Goal: Understand process/instructions: Learn how to perform a task or action

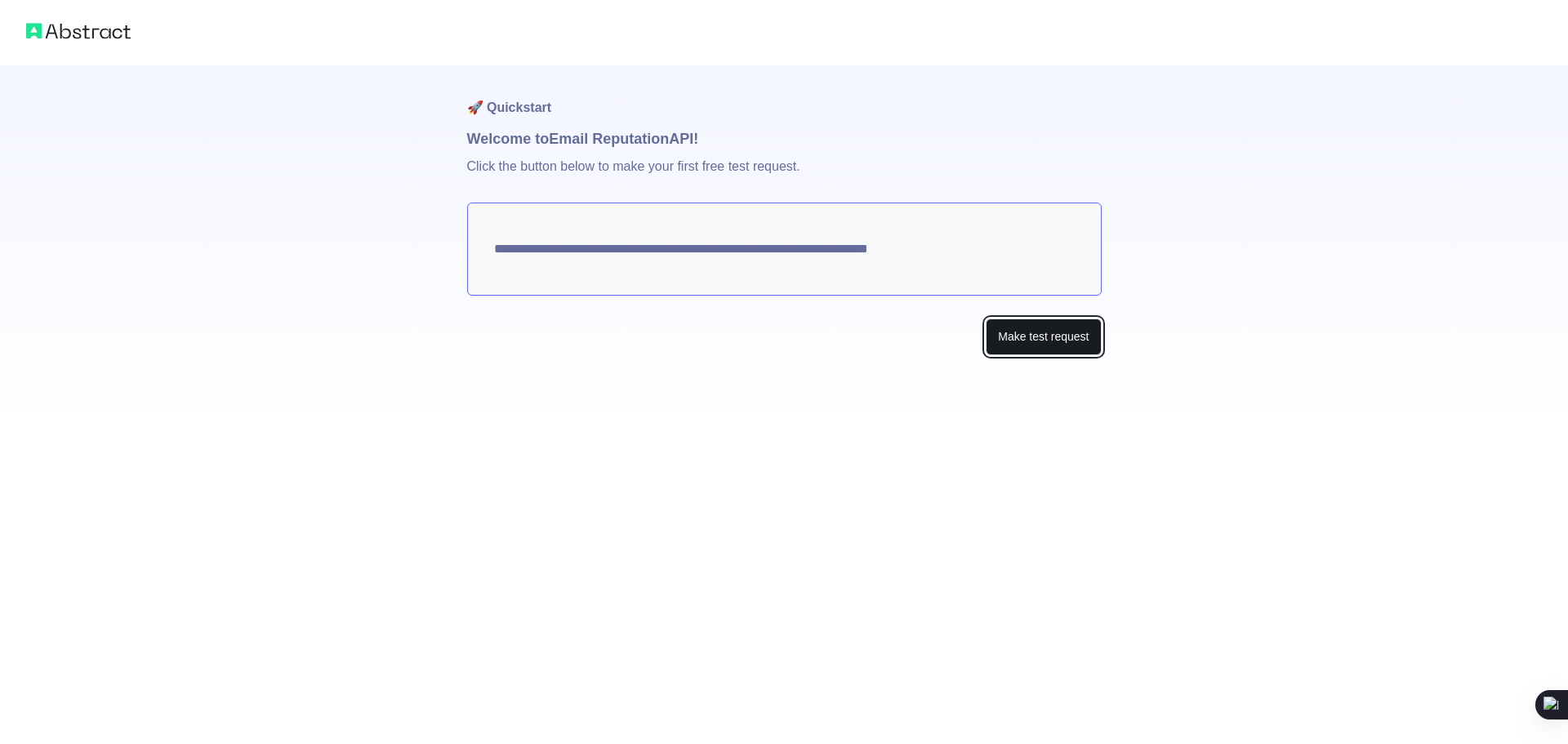
click at [1032, 334] on button "Make test request" at bounding box center [1043, 337] width 115 height 37
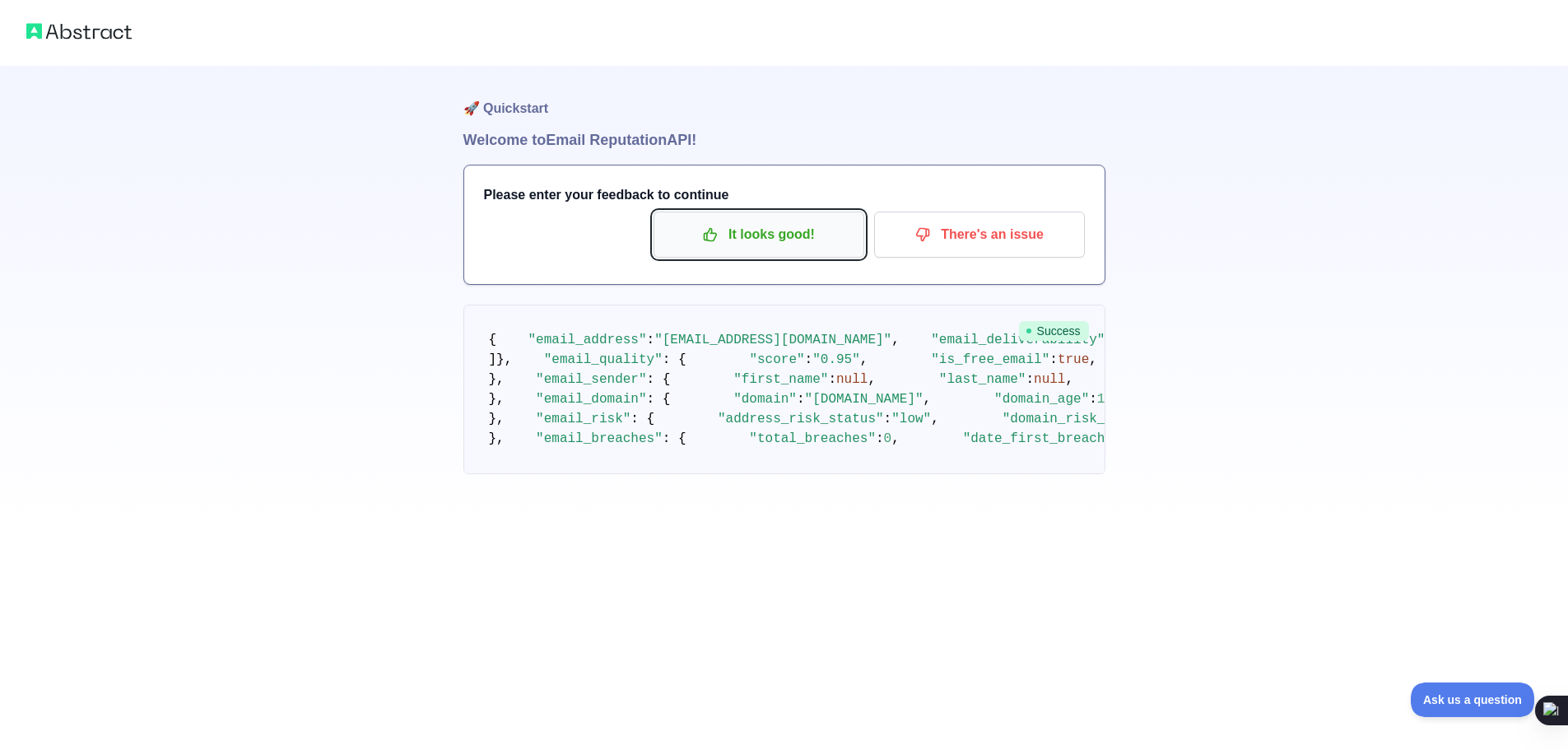
click at [654, 217] on button "It looks good!" at bounding box center [758, 234] width 211 height 46
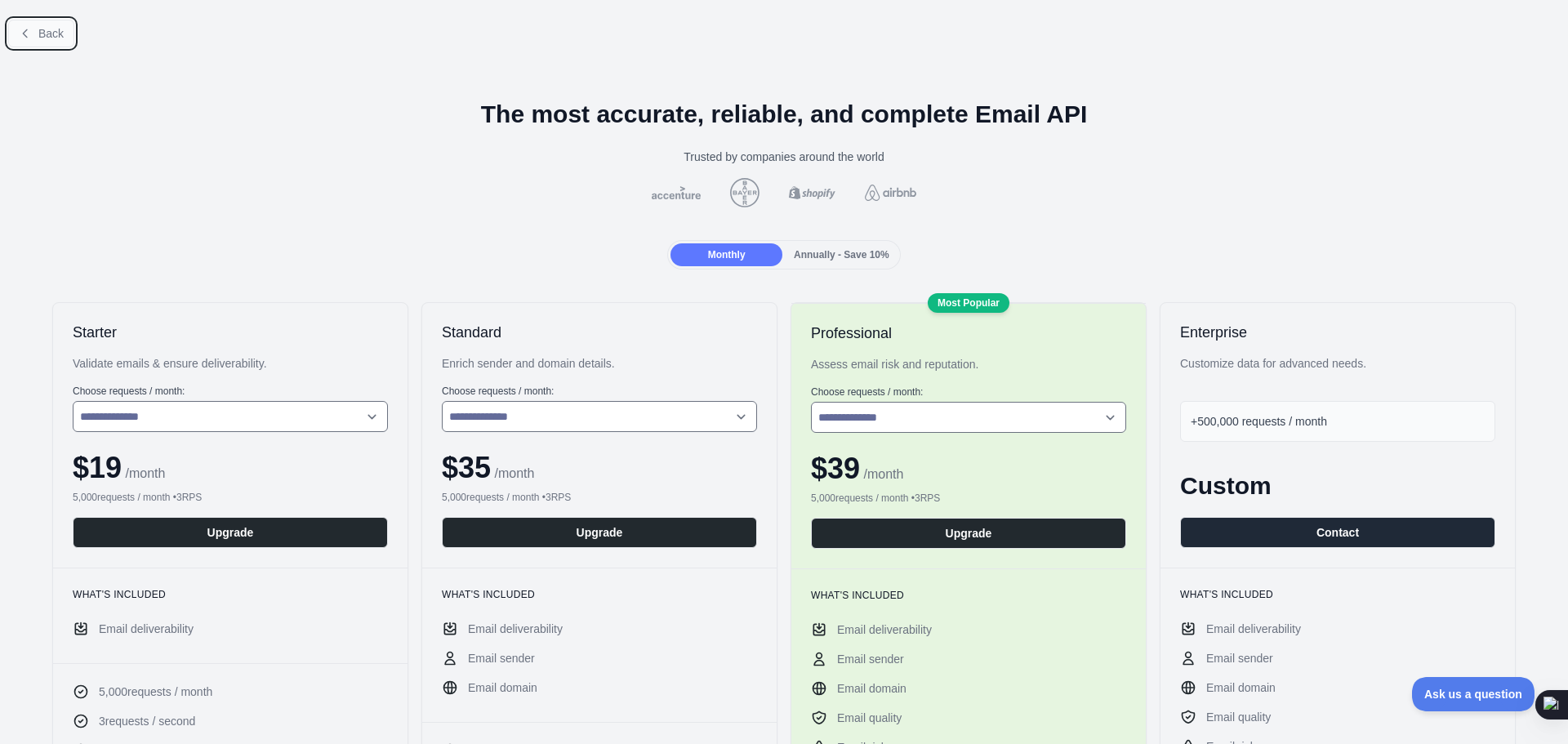
click at [39, 30] on span "Back" at bounding box center [51, 33] width 25 height 13
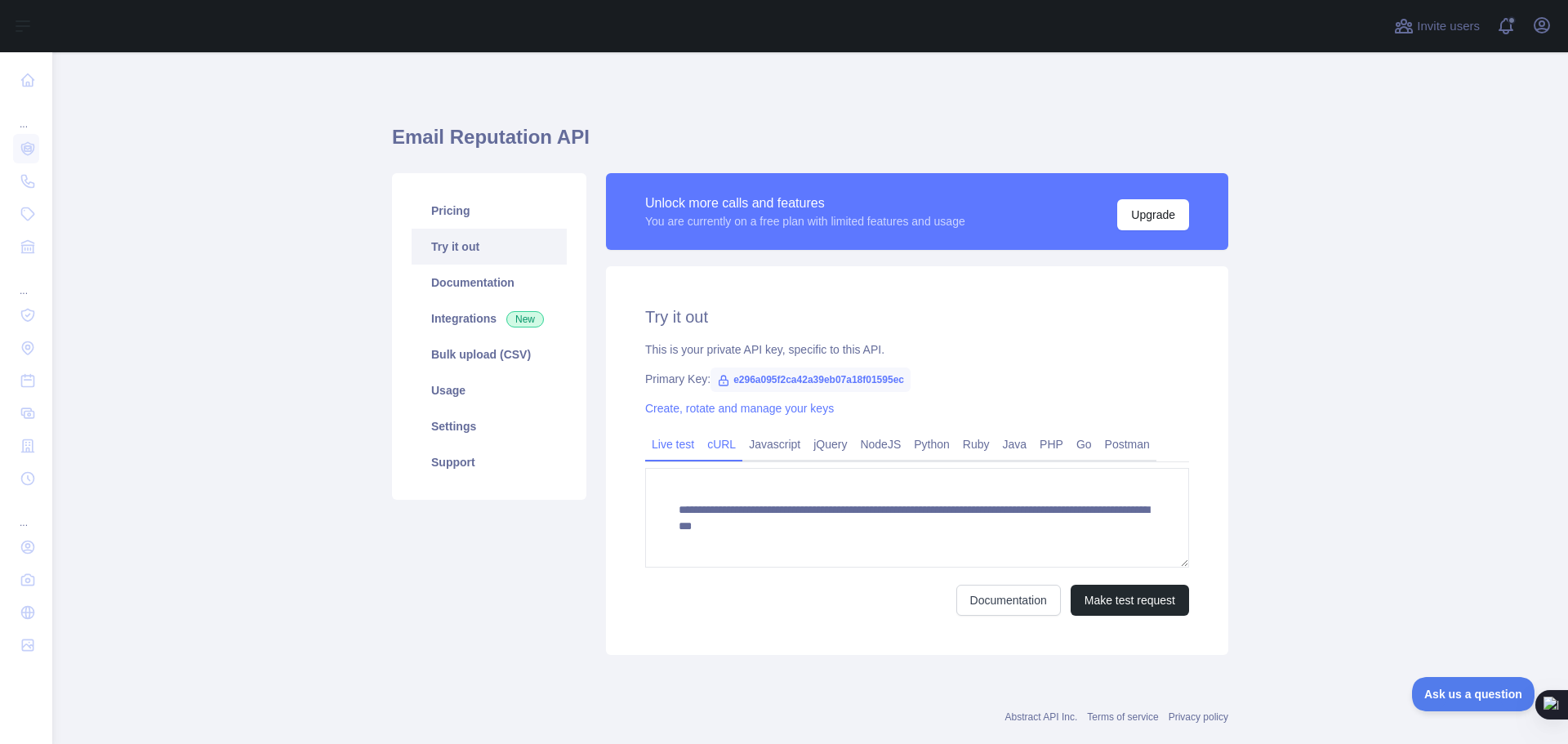
click at [714, 437] on link "cURL" at bounding box center [721, 444] width 42 height 26
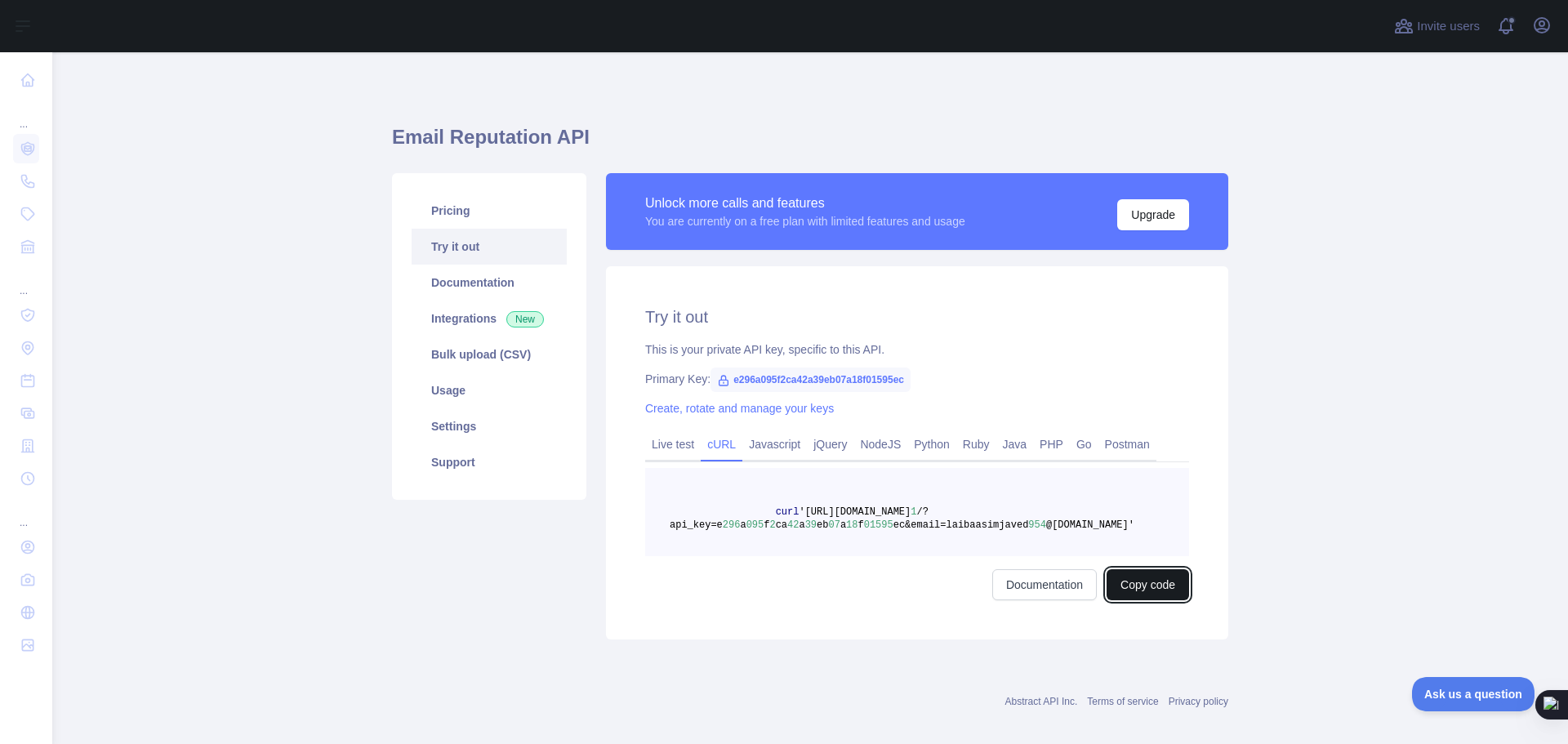
click at [1134, 590] on button "Copy code" at bounding box center [1147, 584] width 82 height 31
click at [1152, 591] on button "Copied" at bounding box center [1156, 584] width 64 height 31
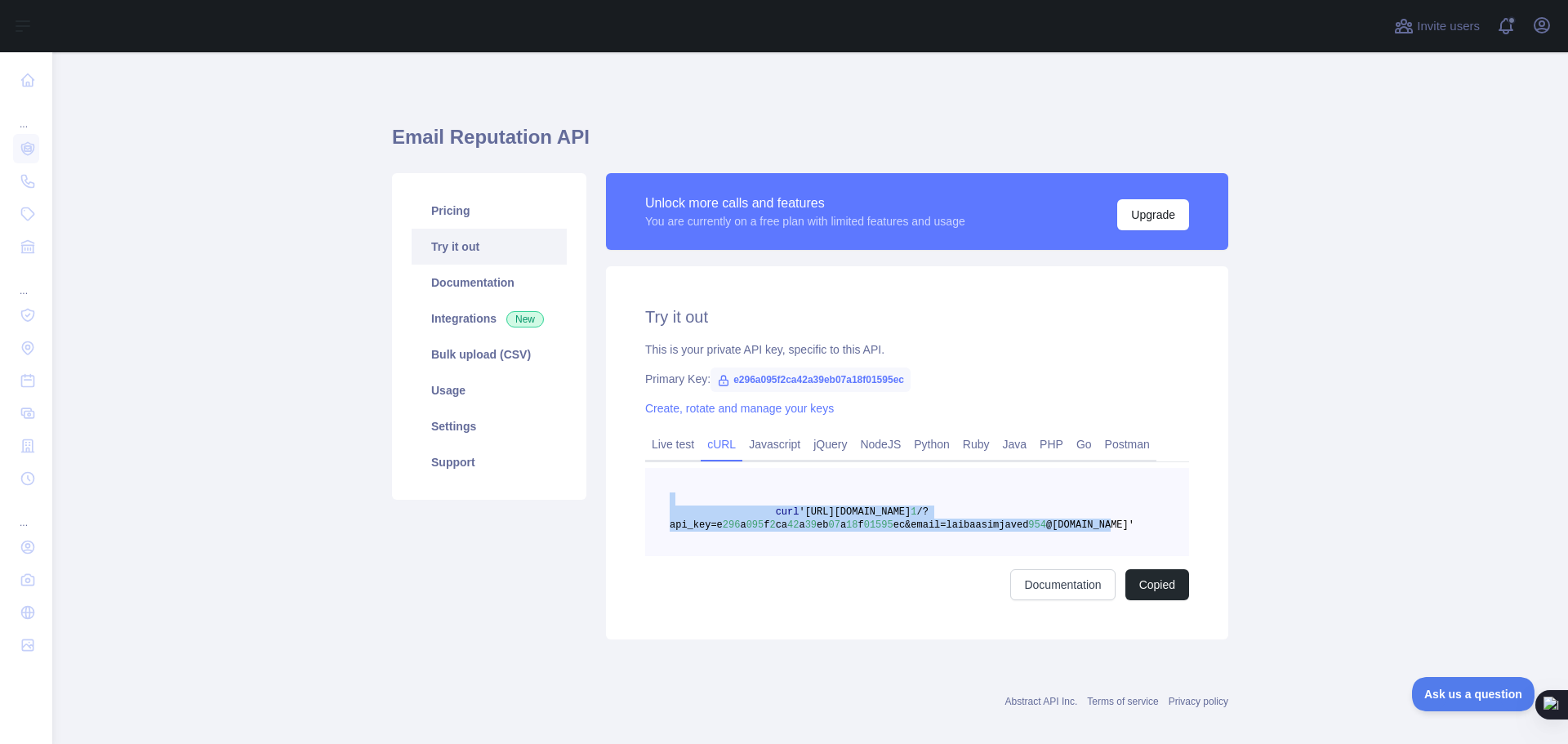
drag, startPoint x: 1073, startPoint y: 525, endPoint x: 1023, endPoint y: 497, distance: 57.3
click at [1023, 497] on pre "curl '[URL][DOMAIN_NAME] 1 /?api_key=e 296 a 095 f 2 ca 42 a 39 eb 07 a 18 f 01…" at bounding box center [917, 511] width 544 height 88
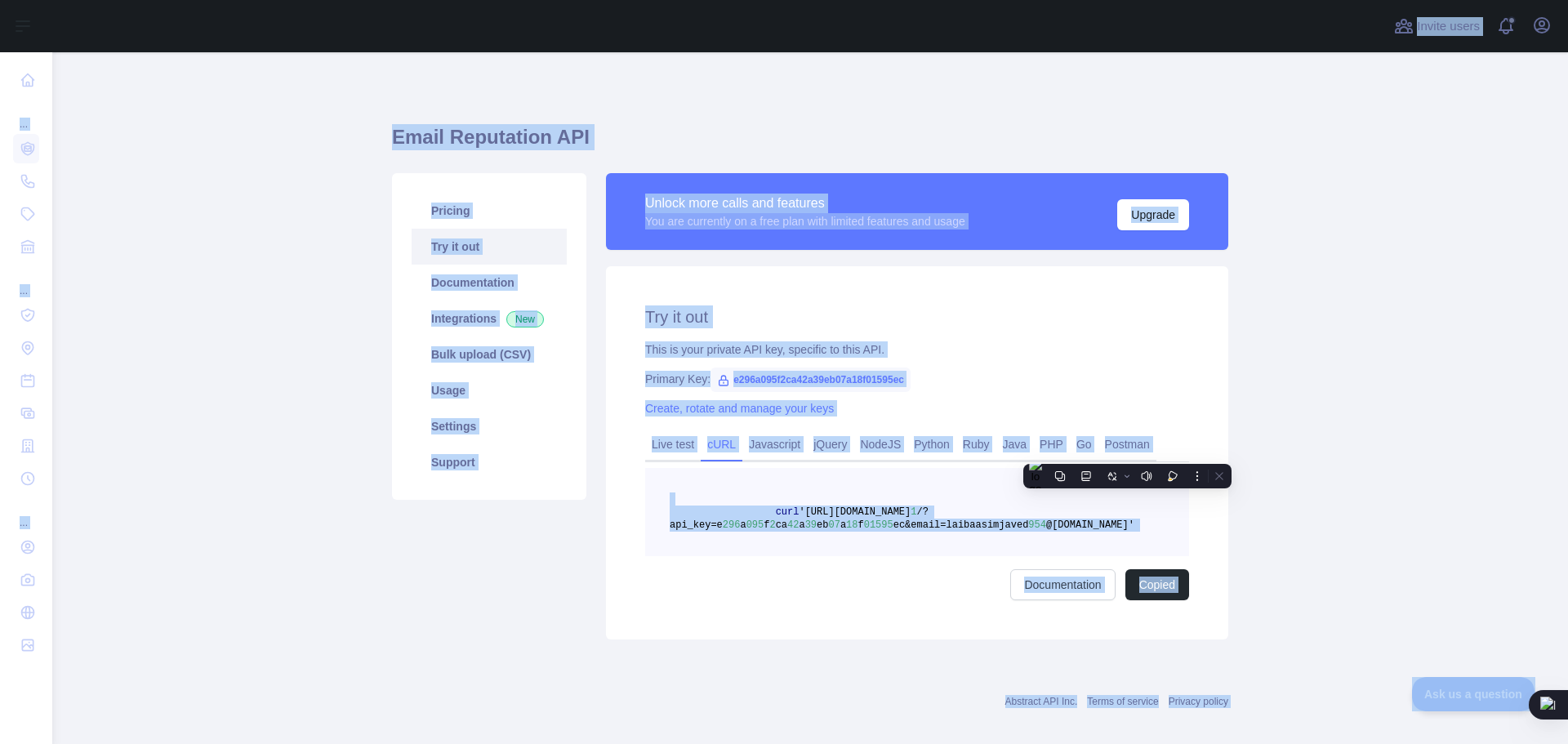
click at [1023, 497] on pre "curl '[URL][DOMAIN_NAME] 1 /?api_key=e 296 a 095 f 2 ca 42 a 39 eb 07 a 18 f 01…" at bounding box center [917, 511] width 544 height 88
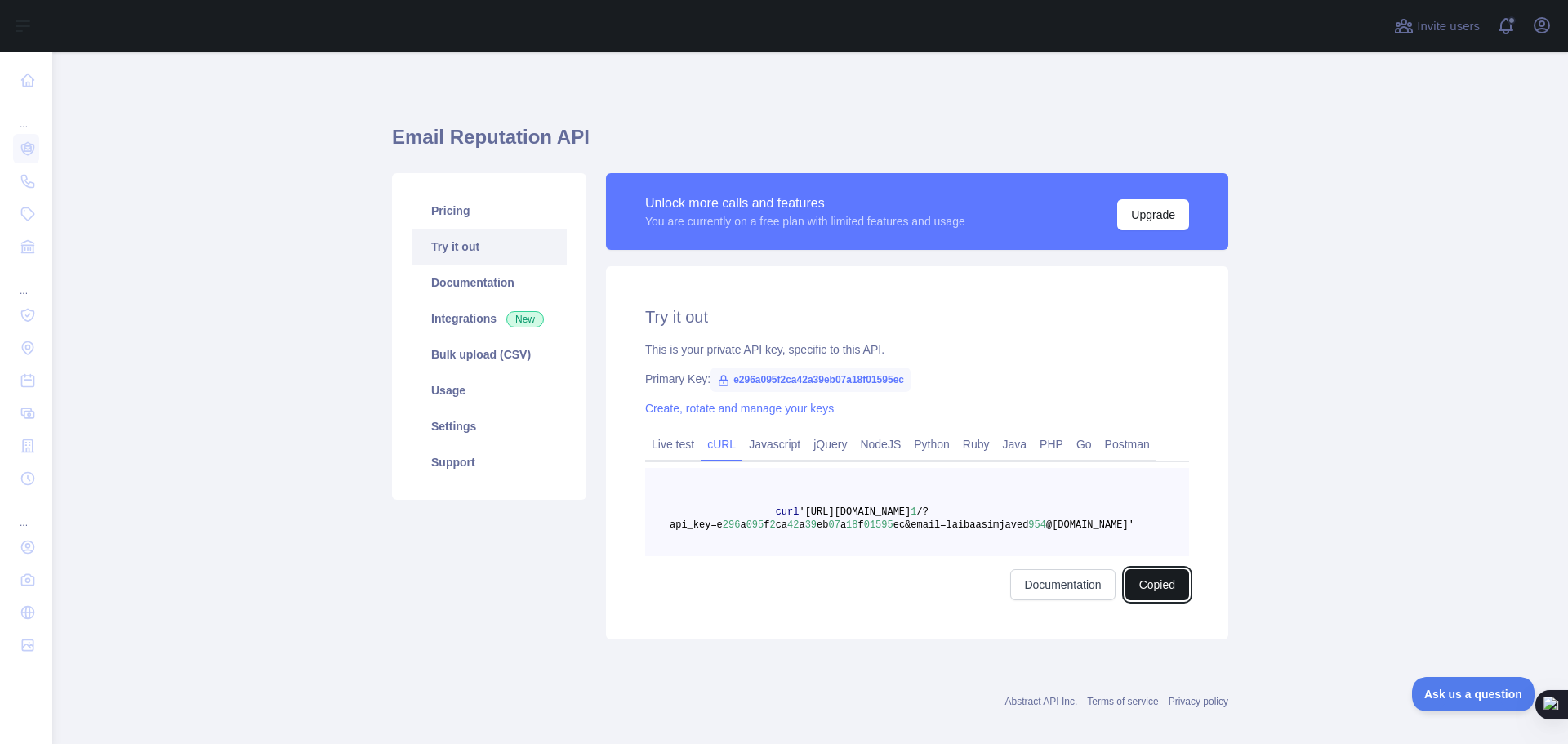
click at [1141, 594] on button "Copied" at bounding box center [1156, 584] width 64 height 31
click at [767, 445] on link "Javascript" at bounding box center [775, 444] width 65 height 26
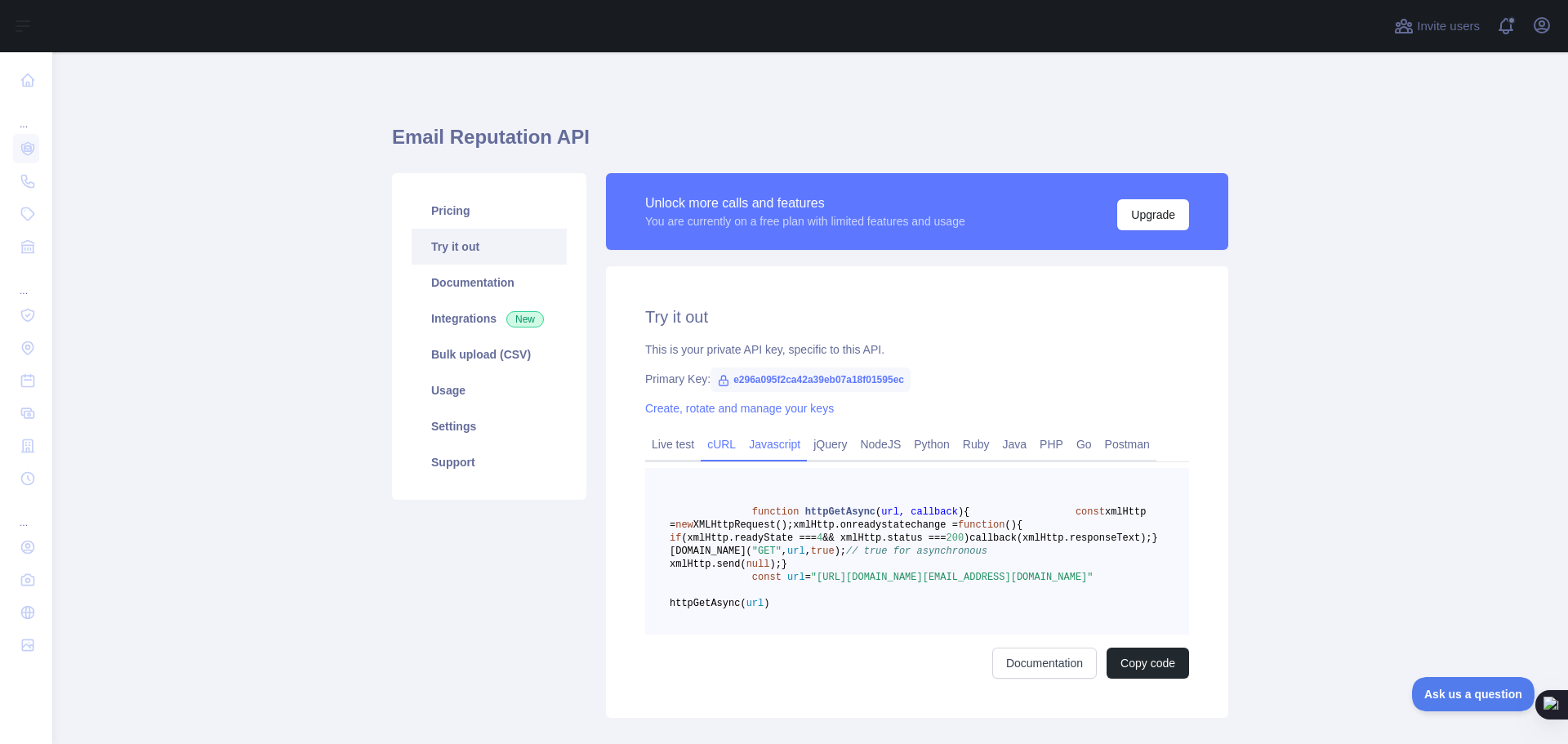
click at [700, 442] on link "cURL" at bounding box center [721, 444] width 42 height 26
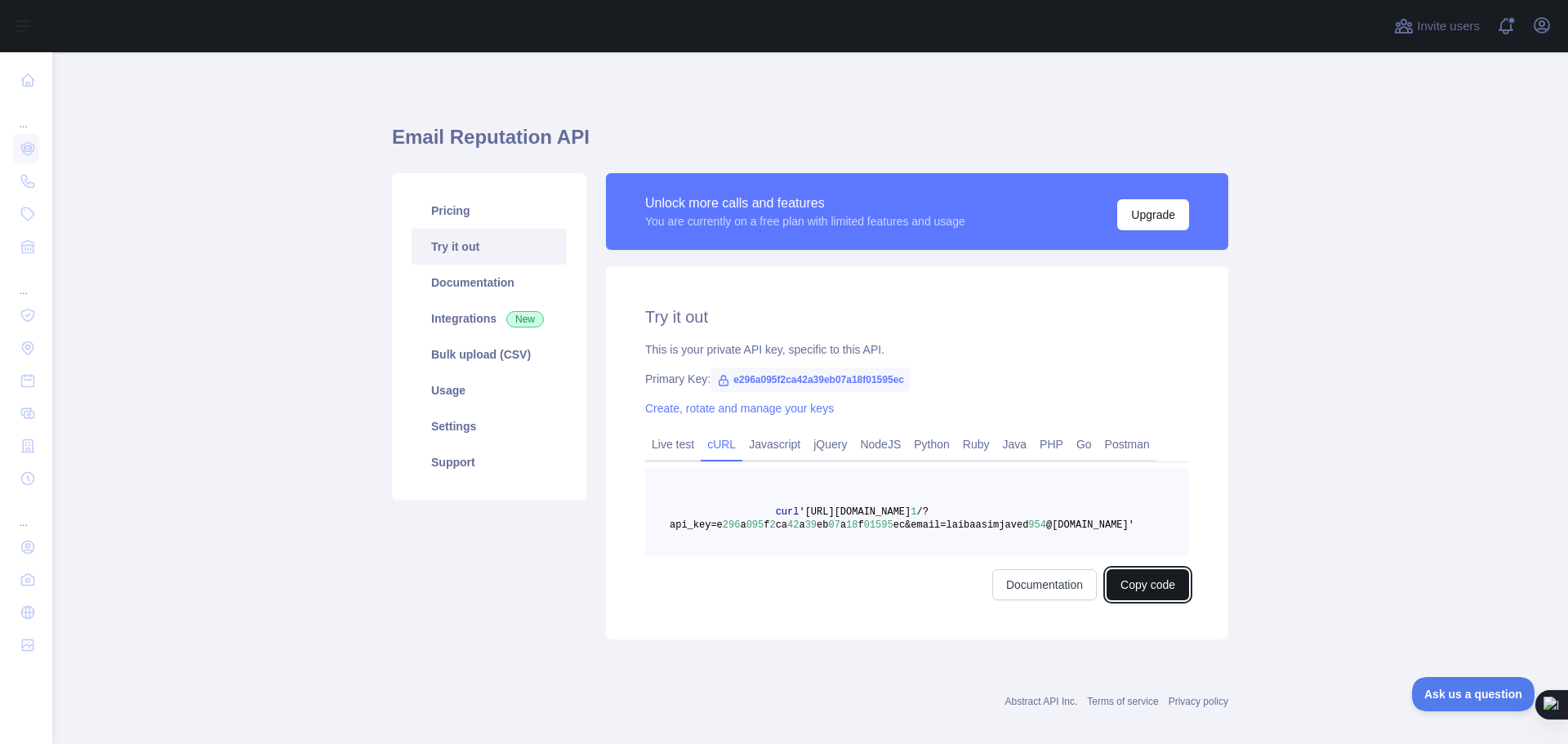
click at [1150, 580] on button "Copy code" at bounding box center [1147, 584] width 82 height 31
